Goal: Leave review/rating: Leave review/rating

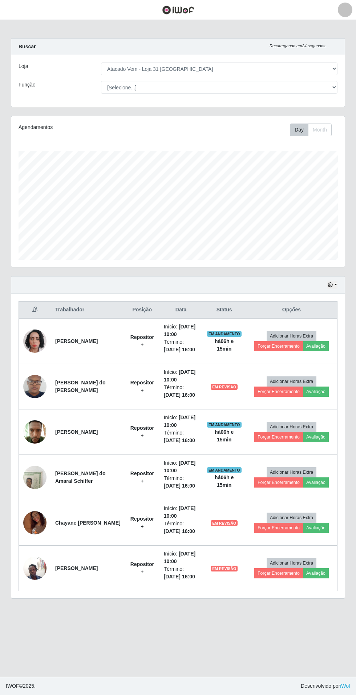
select select "437"
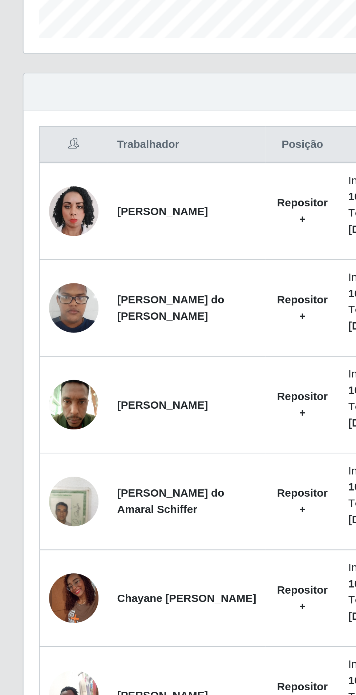
scroll to position [150, 333]
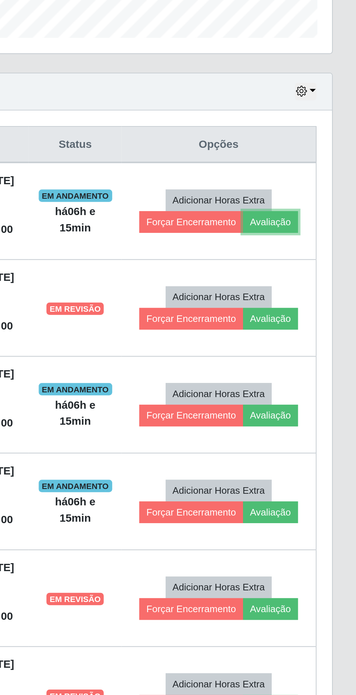
click at [312, 347] on button "Avaliação" at bounding box center [316, 346] width 26 height 10
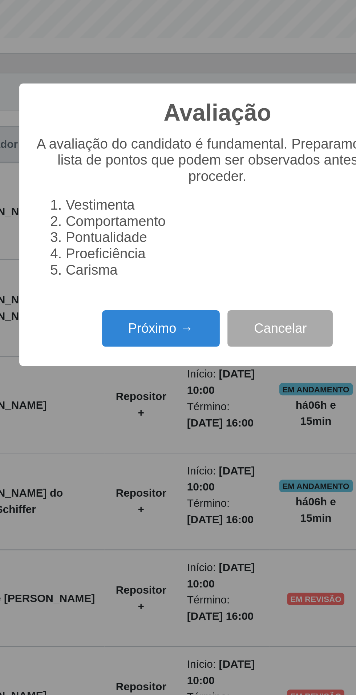
click at [144, 392] on button "Próximo →" at bounding box center [151, 396] width 55 height 17
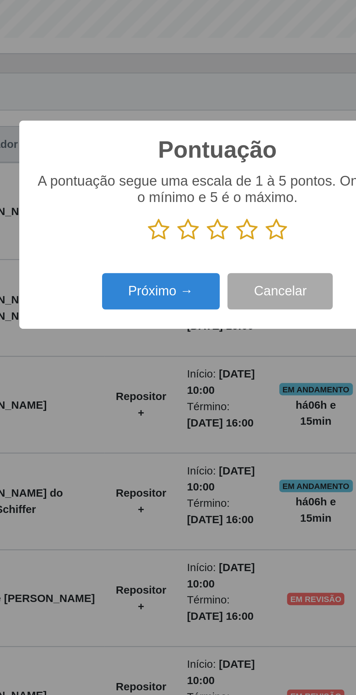
click at [206, 350] on icon at bounding box center [205, 349] width 10 height 11
click at [200, 355] on input "radio" at bounding box center [200, 355] width 0 height 0
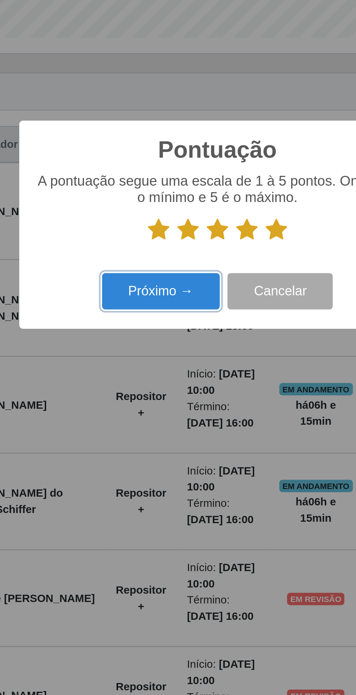
click at [145, 380] on button "Próximo →" at bounding box center [151, 378] width 55 height 17
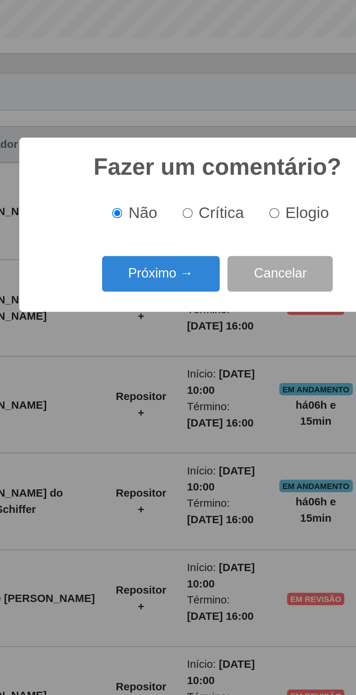
click at [149, 368] on button "Próximo →" at bounding box center [151, 370] width 55 height 17
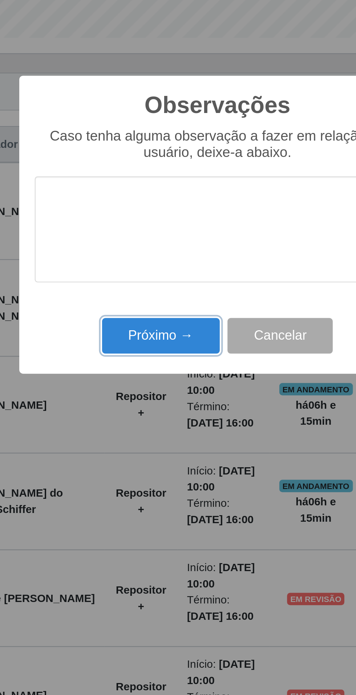
click at [145, 402] on button "Próximo →" at bounding box center [151, 399] width 55 height 17
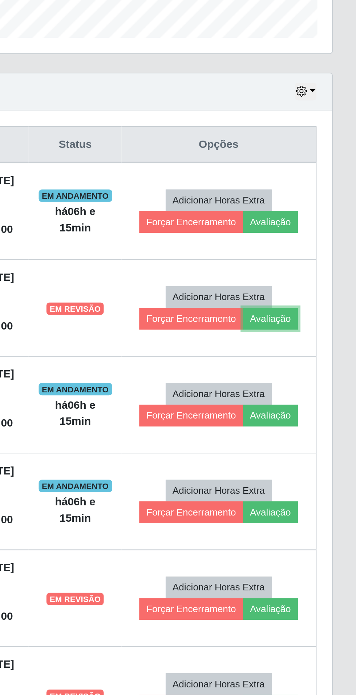
click at [320, 388] on button "Avaliação" at bounding box center [316, 391] width 26 height 10
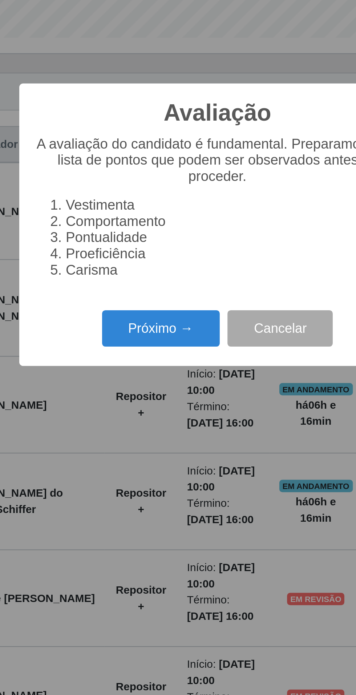
click at [158, 396] on button "Próximo →" at bounding box center [151, 396] width 55 height 17
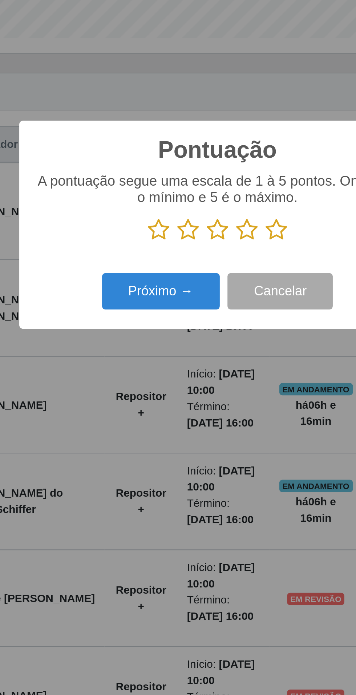
click at [208, 352] on icon at bounding box center [205, 349] width 10 height 11
click at [200, 355] on input "radio" at bounding box center [200, 355] width 0 height 0
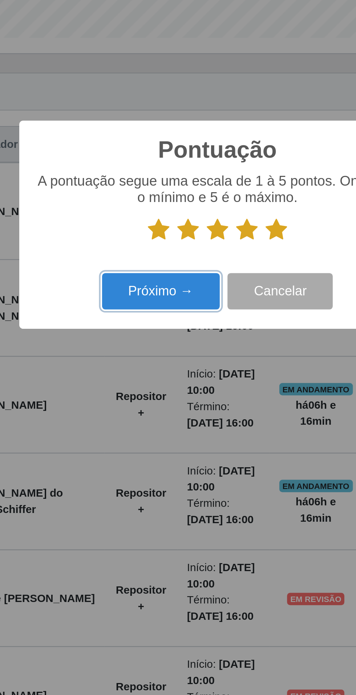
click at [158, 380] on button "Próximo →" at bounding box center [151, 378] width 55 height 17
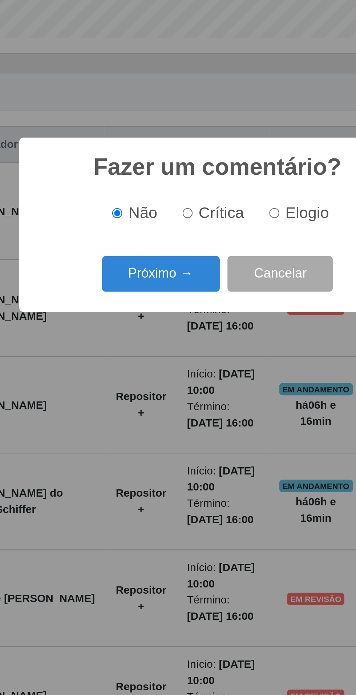
click at [158, 373] on button "Próximo →" at bounding box center [151, 370] width 55 height 17
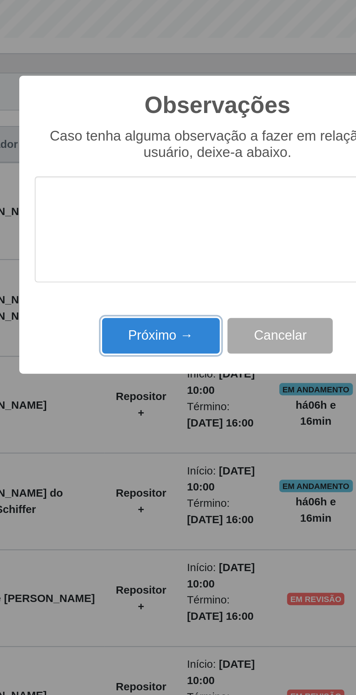
click at [159, 402] on button "Próximo →" at bounding box center [151, 399] width 55 height 17
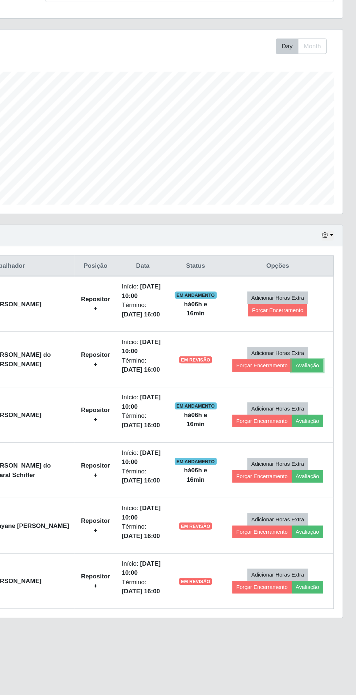
scroll to position [14, 0]
click at [323, 432] on button "Avaliação" at bounding box center [316, 437] width 26 height 10
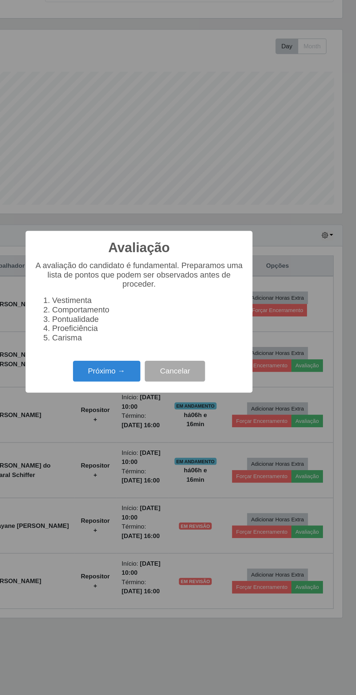
click at [138, 392] on button "Próximo →" at bounding box center [151, 396] width 55 height 17
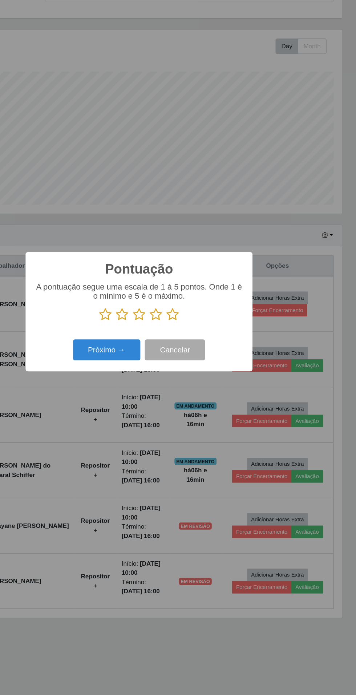
click at [210, 347] on icon at bounding box center [205, 349] width 10 height 11
click at [200, 355] on input "radio" at bounding box center [200, 355] width 0 height 0
click at [144, 385] on button "Próximo →" at bounding box center [151, 378] width 55 height 17
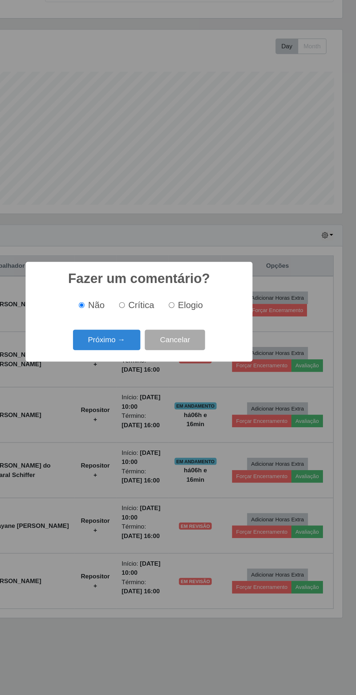
click at [142, 373] on button "Próximo →" at bounding box center [151, 370] width 55 height 17
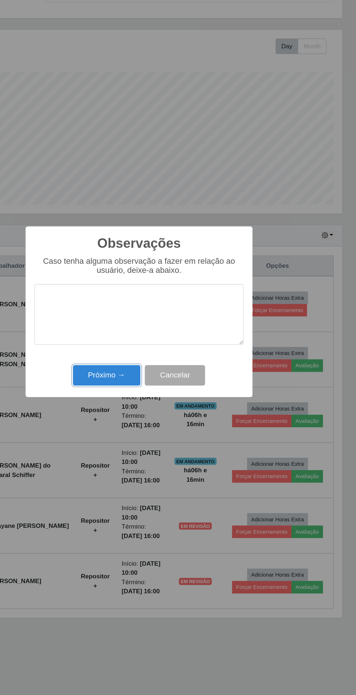
click at [145, 397] on button "Próximo →" at bounding box center [151, 399] width 55 height 17
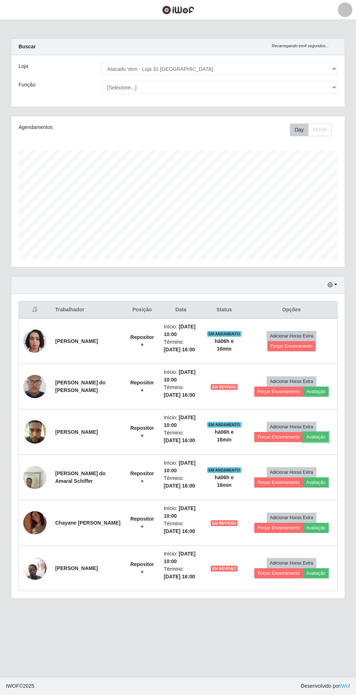
scroll to position [0, 0]
click at [323, 482] on button "Avaliação" at bounding box center [316, 482] width 26 height 10
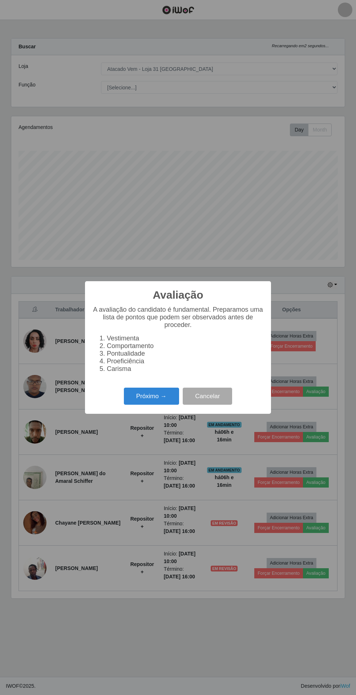
click at [142, 405] on button "Próximo →" at bounding box center [151, 396] width 55 height 17
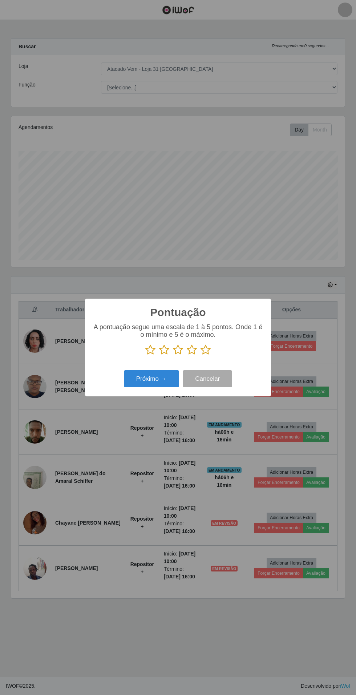
click at [212, 339] on p "A pontuação segue uma escala de 1 à 5 pontos. Onde 1 é o mínimo e 5 é o máximo." at bounding box center [177, 330] width 171 height 15
click at [209, 355] on icon at bounding box center [205, 349] width 10 height 11
click at [200, 355] on input "radio" at bounding box center [200, 355] width 0 height 0
click at [150, 387] on button "Próximo →" at bounding box center [151, 378] width 55 height 17
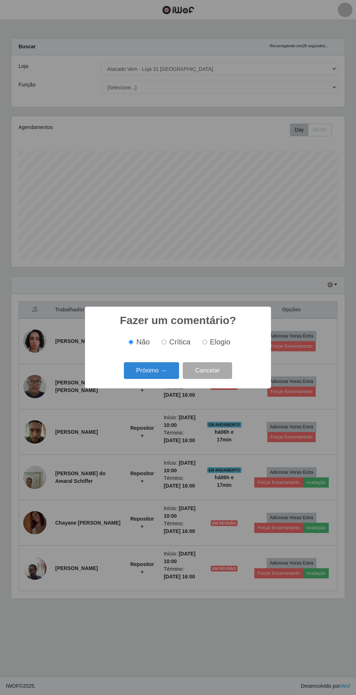
click at [141, 379] on button "Próximo →" at bounding box center [151, 370] width 55 height 17
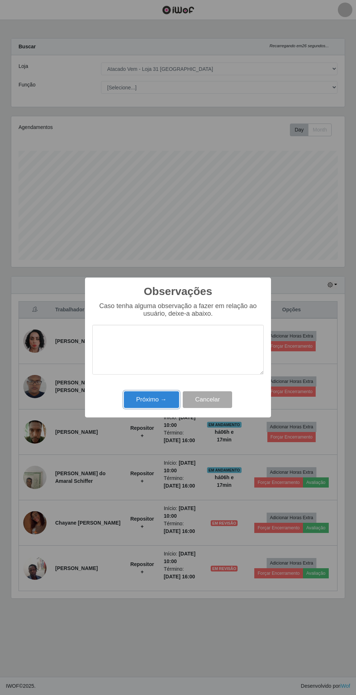
click at [147, 398] on button "Próximo →" at bounding box center [151, 399] width 55 height 17
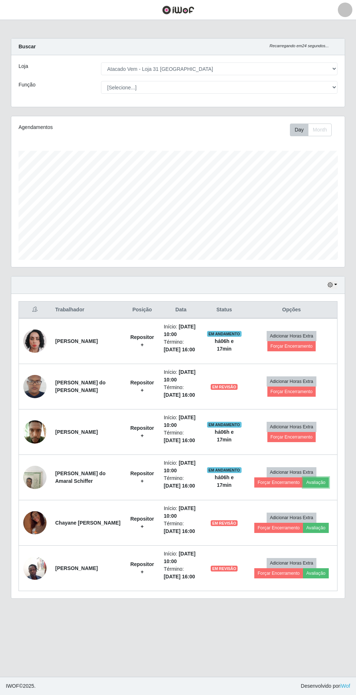
click at [320, 484] on button "Avaliação" at bounding box center [316, 482] width 26 height 10
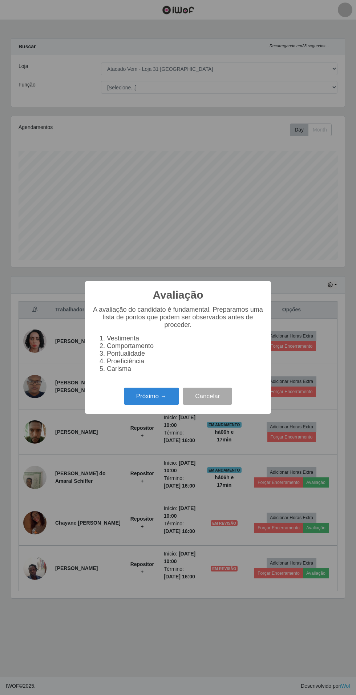
click at [143, 405] on button "Próximo →" at bounding box center [151, 396] width 55 height 17
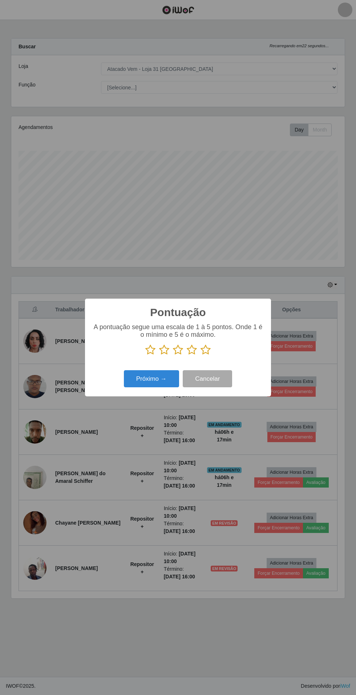
click at [208, 355] on icon at bounding box center [205, 349] width 10 height 11
click at [200, 355] on input "radio" at bounding box center [200, 355] width 0 height 0
click at [150, 387] on button "Próximo →" at bounding box center [151, 378] width 55 height 17
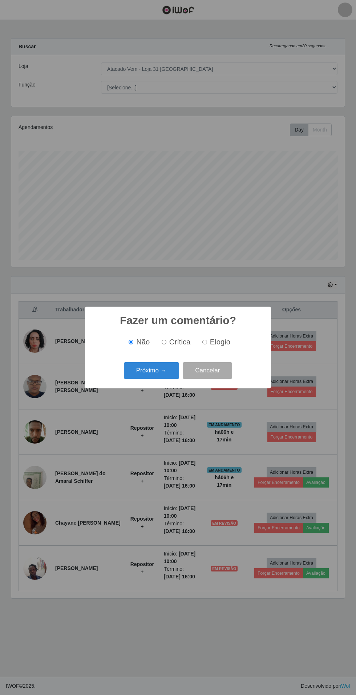
click at [146, 379] on button "Próximo →" at bounding box center [151, 370] width 55 height 17
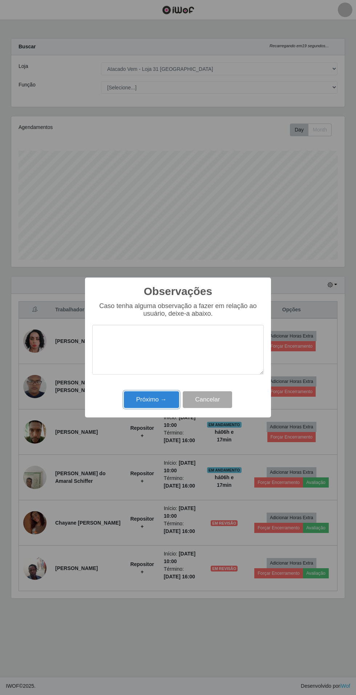
click at [144, 395] on button "Próximo →" at bounding box center [151, 399] width 55 height 17
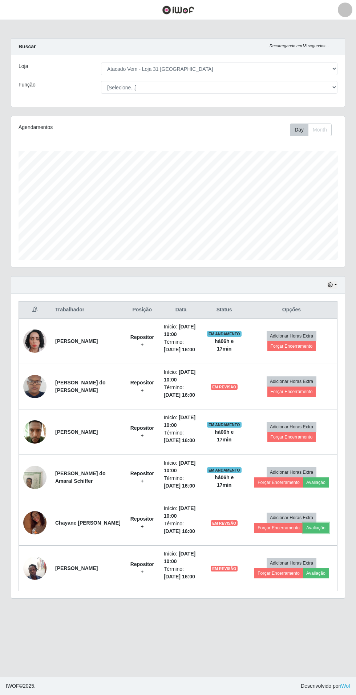
click at [323, 530] on button "Avaliação" at bounding box center [316, 528] width 26 height 10
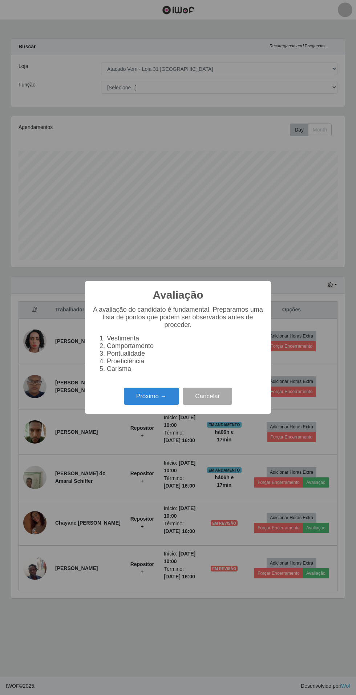
click at [146, 405] on button "Próximo →" at bounding box center [151, 396] width 55 height 17
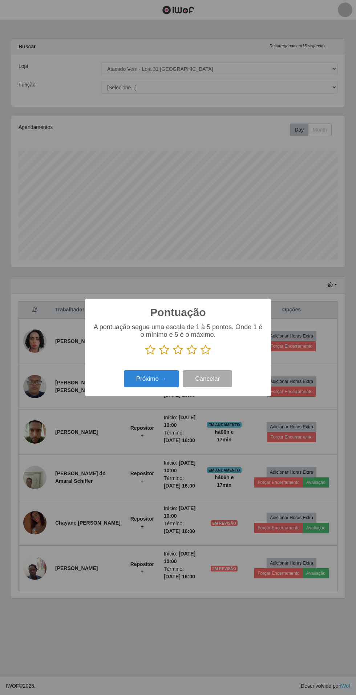
click at [208, 355] on icon at bounding box center [205, 349] width 10 height 11
click at [200, 355] on input "radio" at bounding box center [200, 355] width 0 height 0
click at [148, 387] on button "Próximo →" at bounding box center [151, 378] width 55 height 17
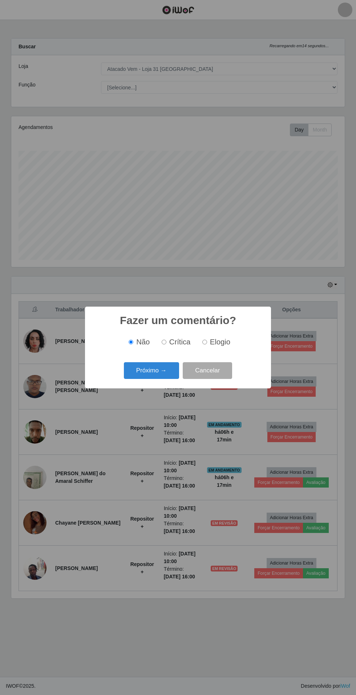
click at [149, 379] on button "Próximo →" at bounding box center [151, 370] width 55 height 17
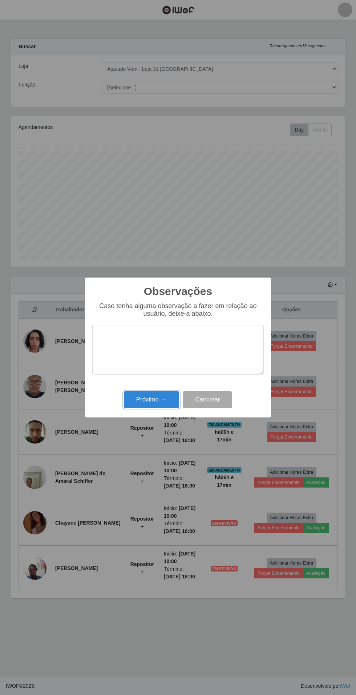
click at [147, 391] on button "Próximo →" at bounding box center [151, 399] width 55 height 17
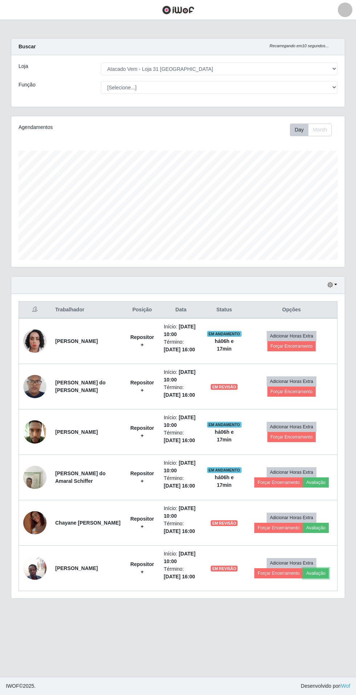
click at [321, 574] on button "Avaliação" at bounding box center [316, 573] width 26 height 10
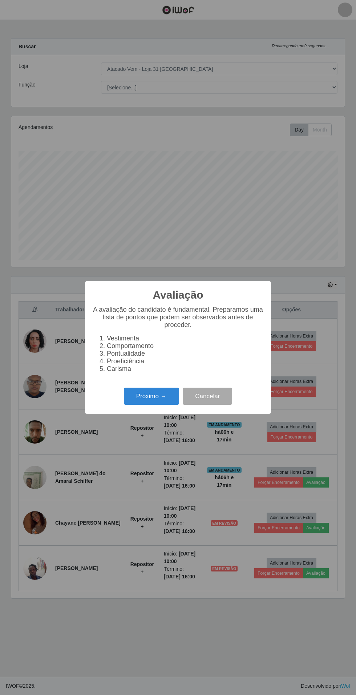
click at [149, 405] on button "Próximo →" at bounding box center [151, 396] width 55 height 17
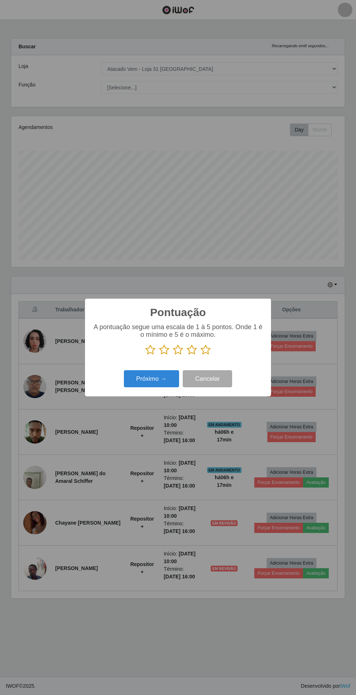
click at [205, 355] on icon at bounding box center [205, 349] width 10 height 11
click at [200, 355] on input "radio" at bounding box center [200, 355] width 0 height 0
click at [146, 387] on button "Próximo →" at bounding box center [151, 378] width 55 height 17
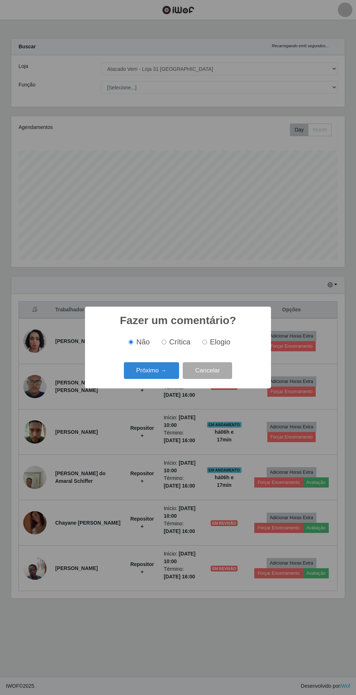
click at [142, 379] on button "Próximo →" at bounding box center [151, 370] width 55 height 17
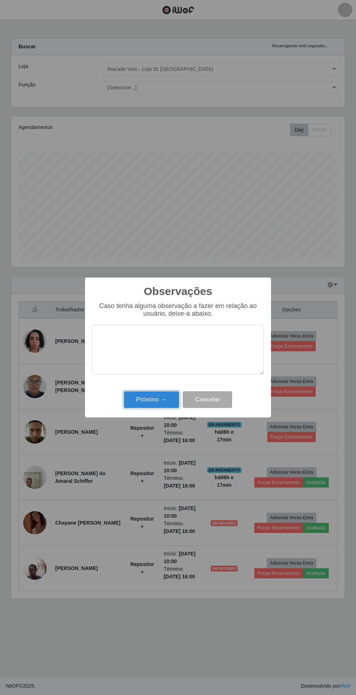
click at [140, 392] on button "Próximo →" at bounding box center [151, 399] width 55 height 17
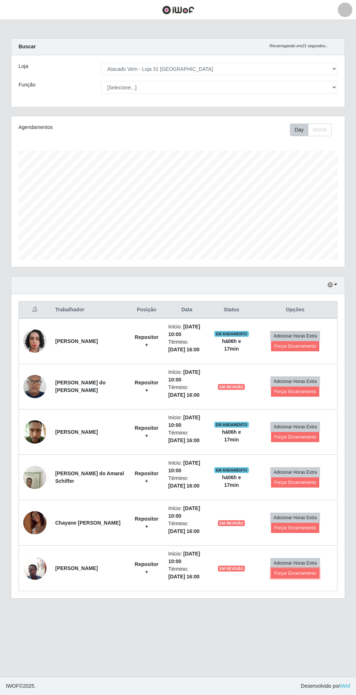
click at [300, 575] on button "Forçar Encerramento" at bounding box center [295, 573] width 49 height 10
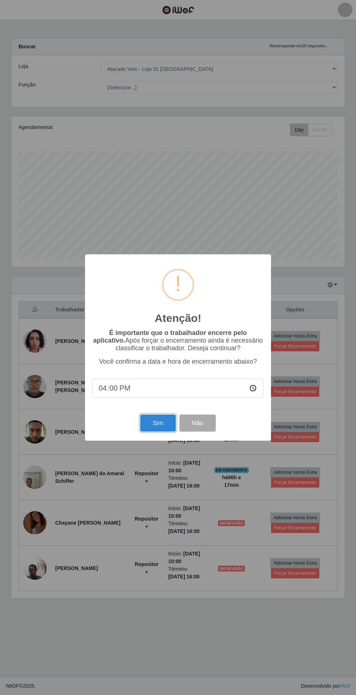
click at [157, 432] on button "Sim" at bounding box center [157, 422] width 35 height 17
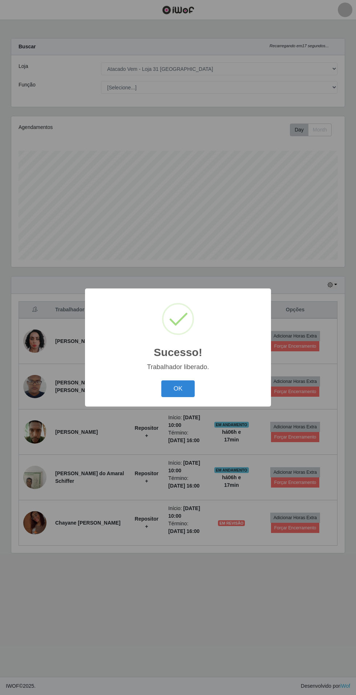
click at [178, 397] on button "OK" at bounding box center [178, 388] width 34 height 17
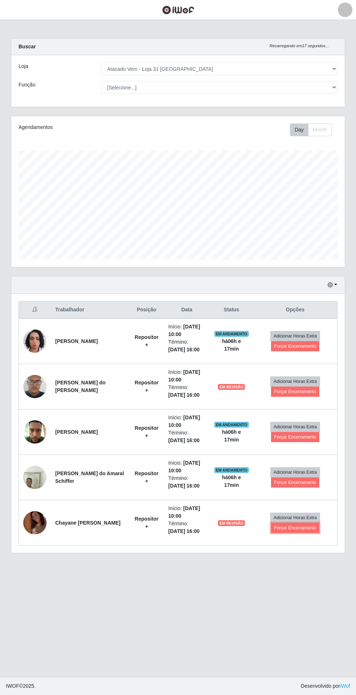
click at [306, 526] on button "Forçar Encerramento" at bounding box center [295, 528] width 49 height 10
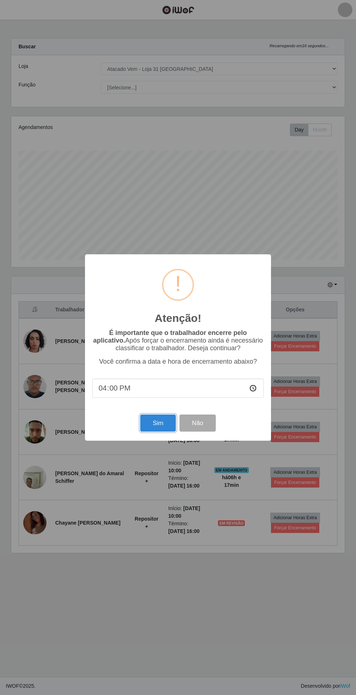
click at [145, 432] on button "Sim" at bounding box center [157, 422] width 35 height 17
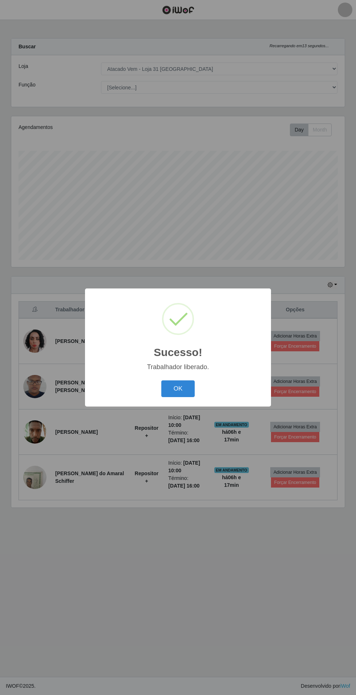
click at [187, 397] on button "OK" at bounding box center [178, 388] width 34 height 17
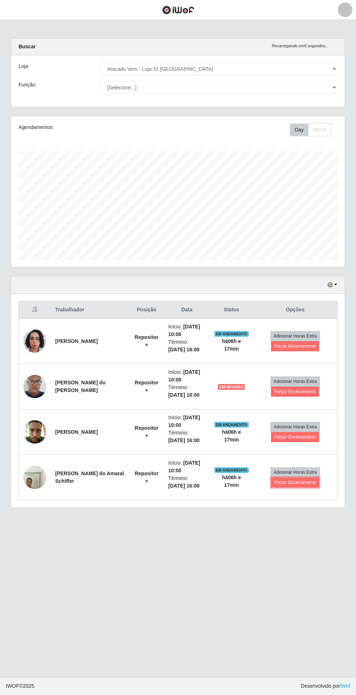
click at [296, 481] on button "Forçar Encerramento" at bounding box center [295, 482] width 49 height 10
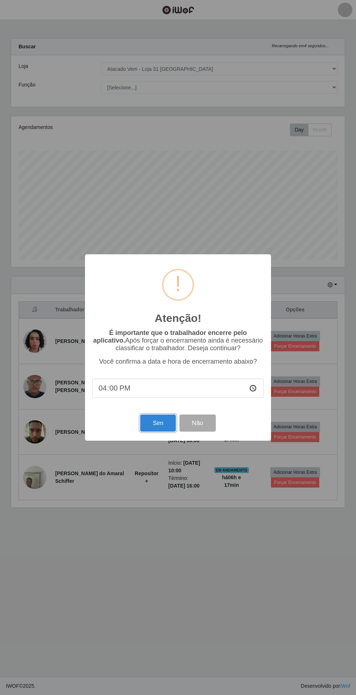
click at [145, 432] on button "Sim" at bounding box center [157, 422] width 35 height 17
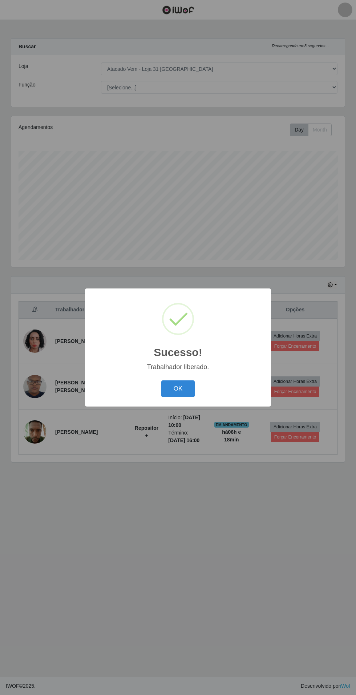
click at [169, 397] on button "OK" at bounding box center [178, 388] width 34 height 17
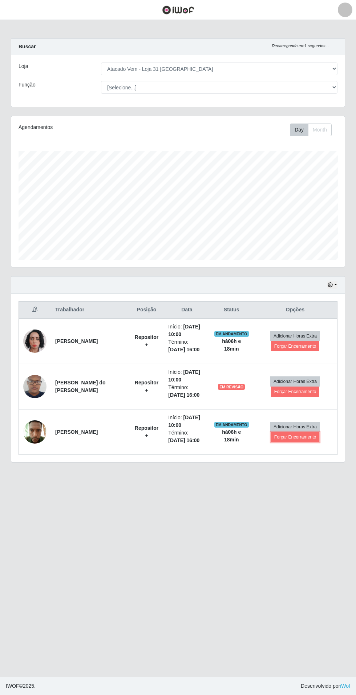
click at [300, 435] on button "Forçar Encerramento" at bounding box center [295, 437] width 49 height 10
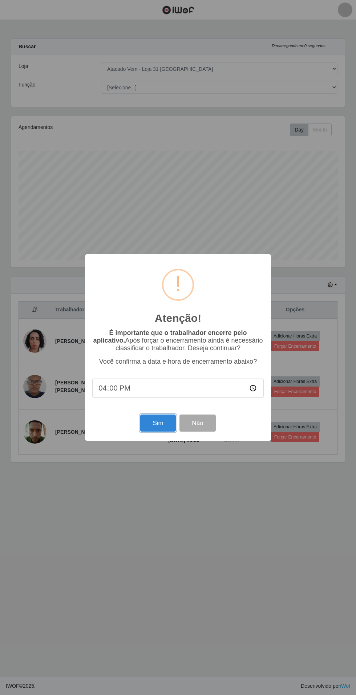
click at [146, 432] on button "Sim" at bounding box center [157, 422] width 35 height 17
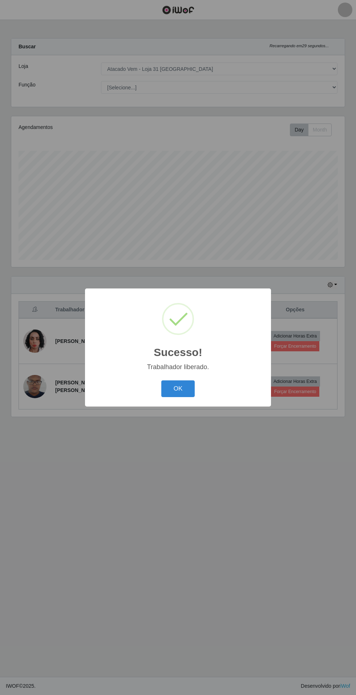
click at [176, 397] on button "OK" at bounding box center [178, 388] width 34 height 17
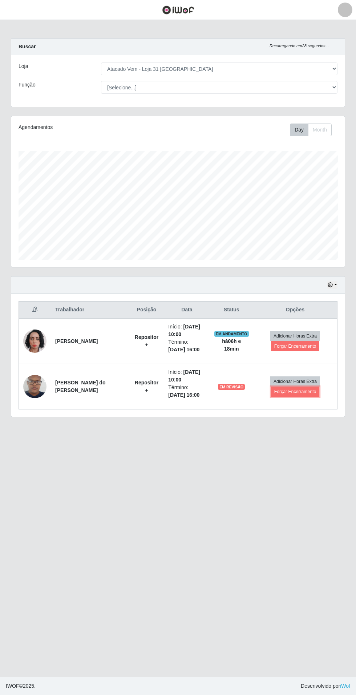
click at [300, 390] on button "Forçar Encerramento" at bounding box center [295, 391] width 49 height 10
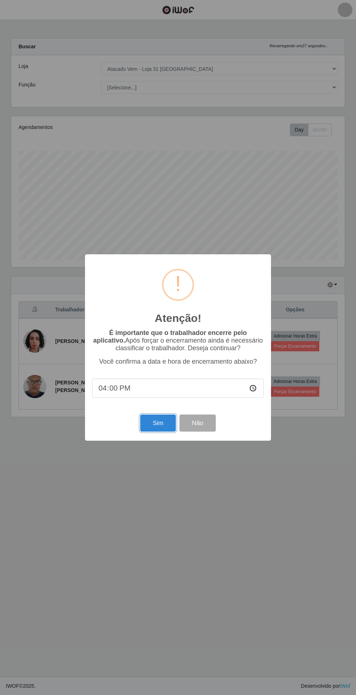
click at [155, 432] on button "Sim" at bounding box center [157, 422] width 35 height 17
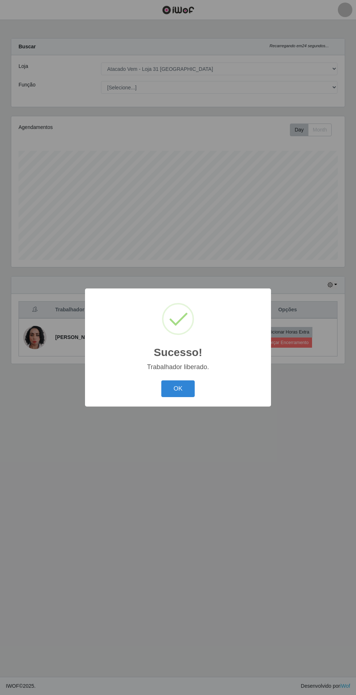
click at [187, 397] on button "OK" at bounding box center [178, 388] width 34 height 17
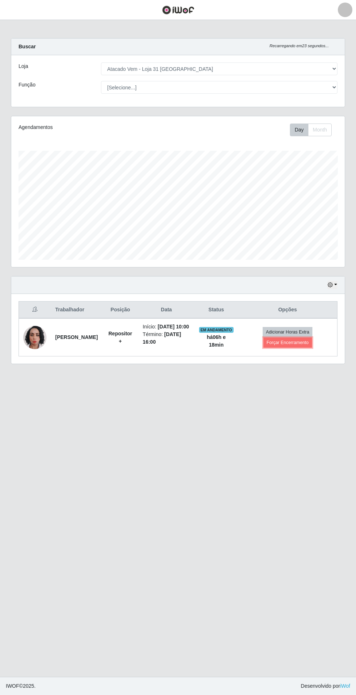
click at [307, 345] on button "Forçar Encerramento" at bounding box center [287, 342] width 49 height 10
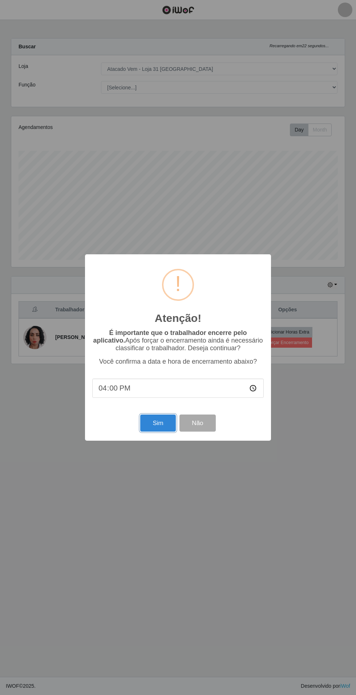
click at [146, 432] on button "Sim" at bounding box center [157, 422] width 35 height 17
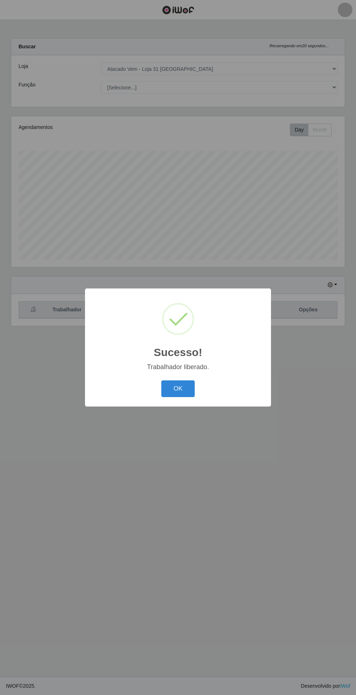
click at [189, 397] on button "OK" at bounding box center [178, 388] width 34 height 17
